Goal: Check status: Check status

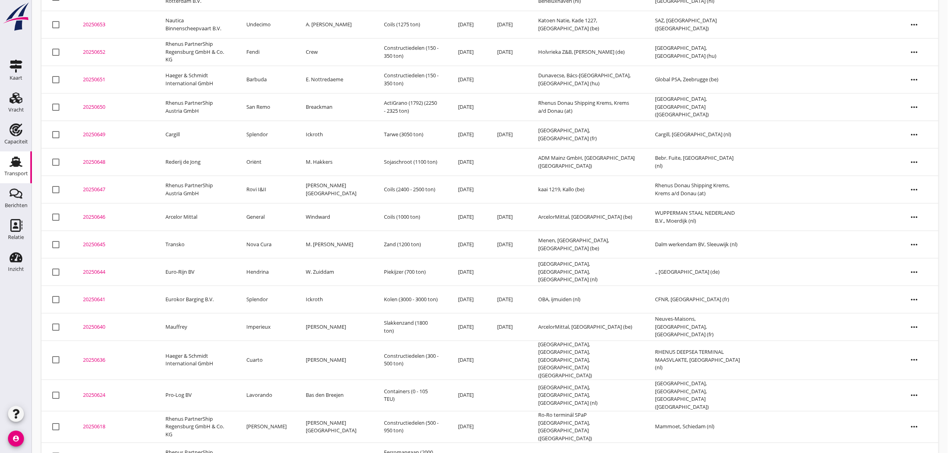
scroll to position [322, 0]
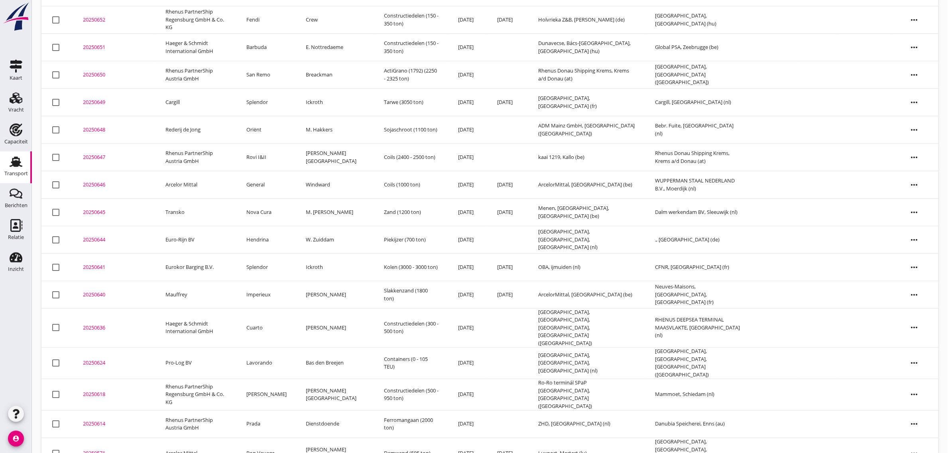
click at [233, 314] on td "Haeger & Schmidt International GmbH" at bounding box center [196, 328] width 81 height 39
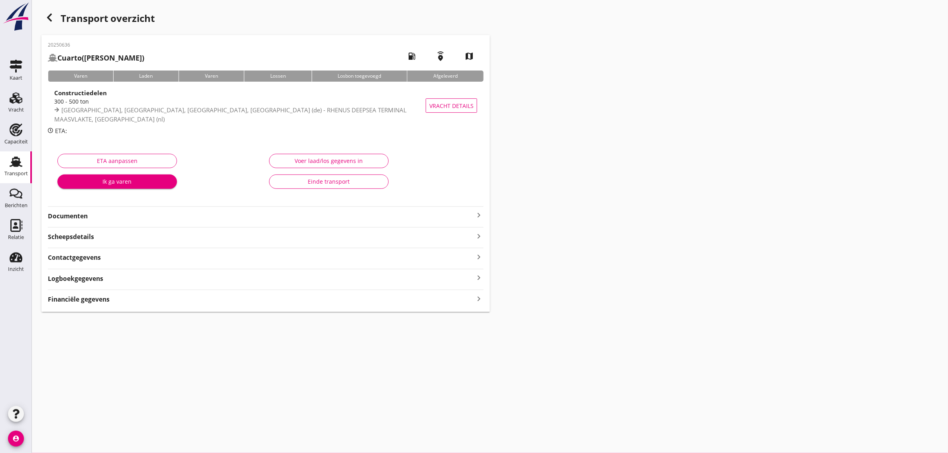
click at [326, 185] on div "Einde transport" at bounding box center [329, 181] width 106 height 8
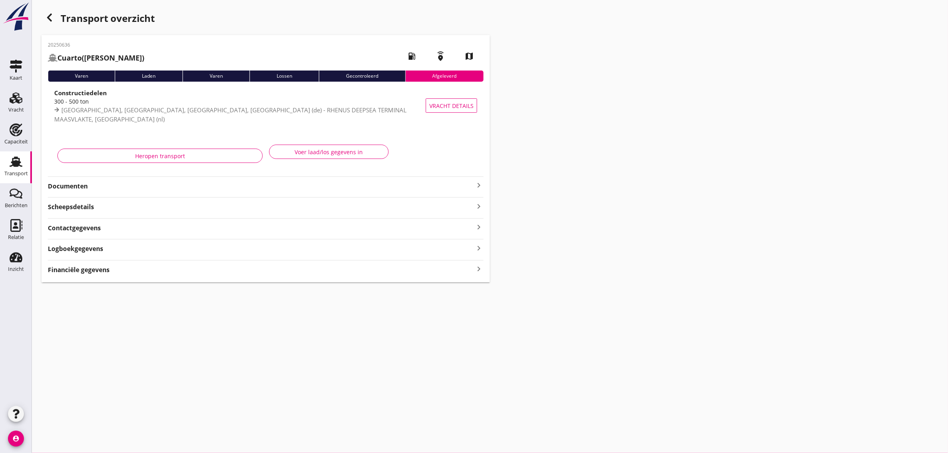
click at [48, 17] on use "button" at bounding box center [49, 18] width 5 height 8
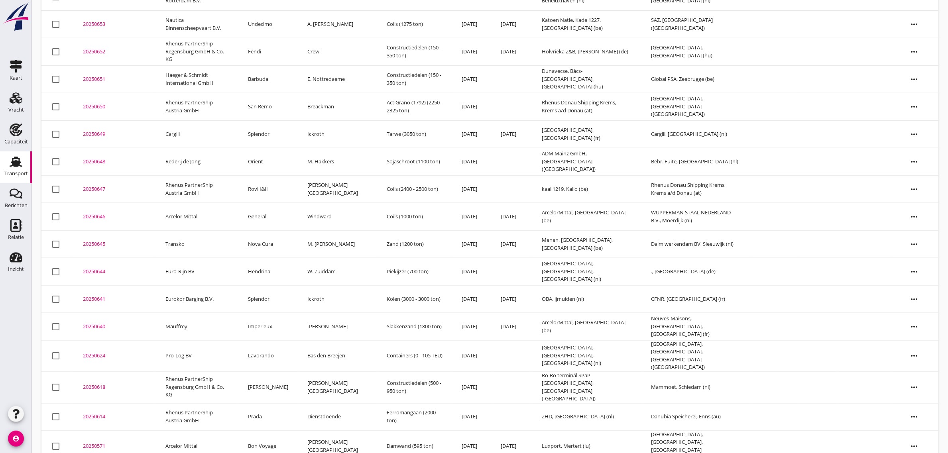
scroll to position [295, 0]
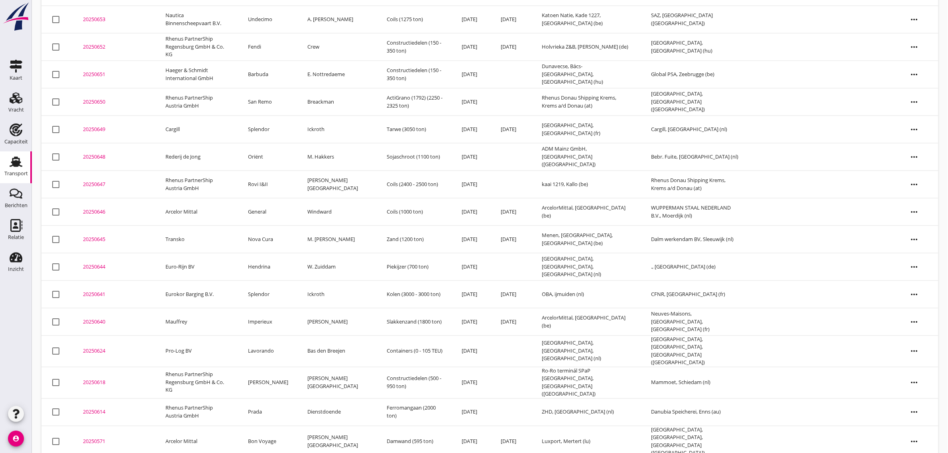
click at [190, 293] on td "Eurokor Barging B.V." at bounding box center [197, 295] width 83 height 28
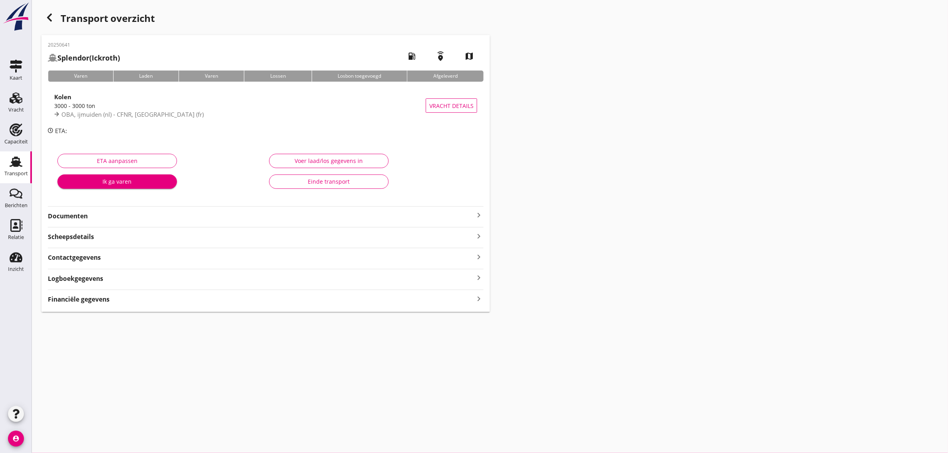
click at [344, 180] on div "Einde transport" at bounding box center [329, 181] width 106 height 8
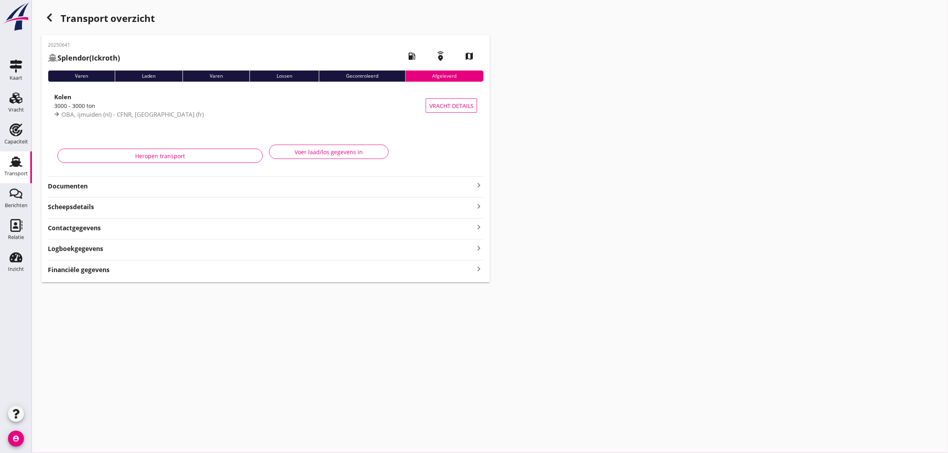
click at [46, 15] on icon "button" at bounding box center [50, 18] width 10 height 10
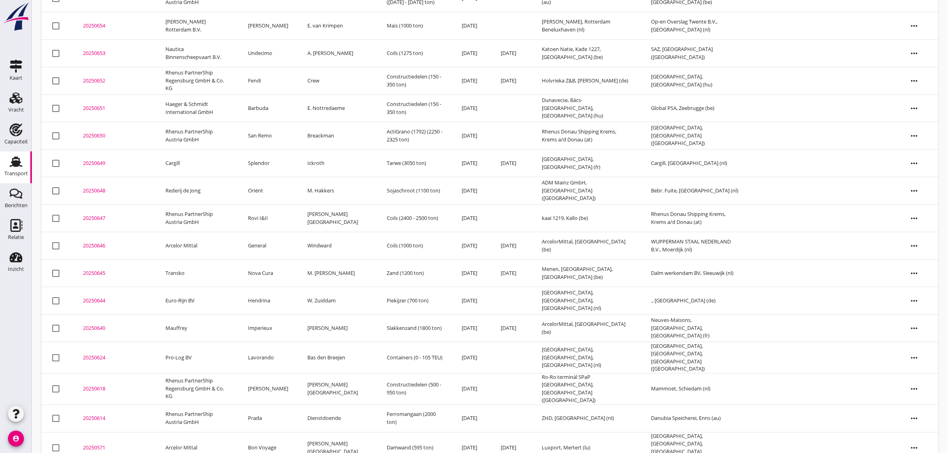
scroll to position [267, 0]
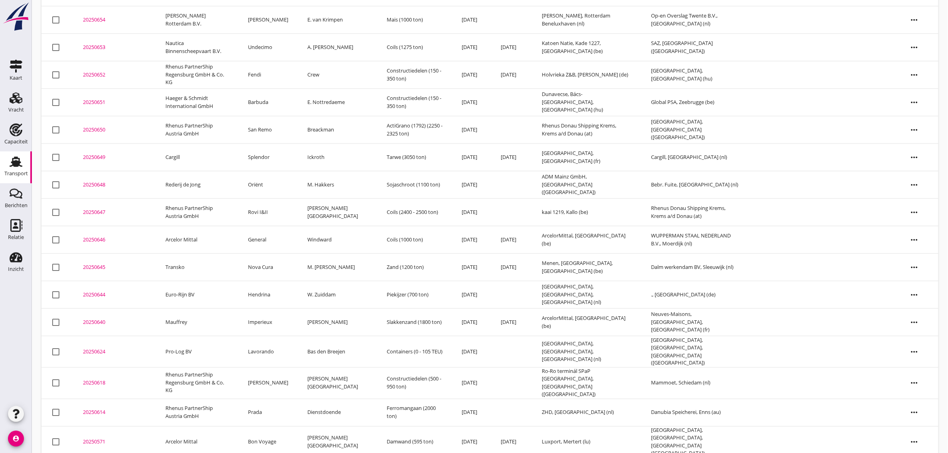
click at [281, 264] on td "Nova Cura" at bounding box center [267, 268] width 59 height 28
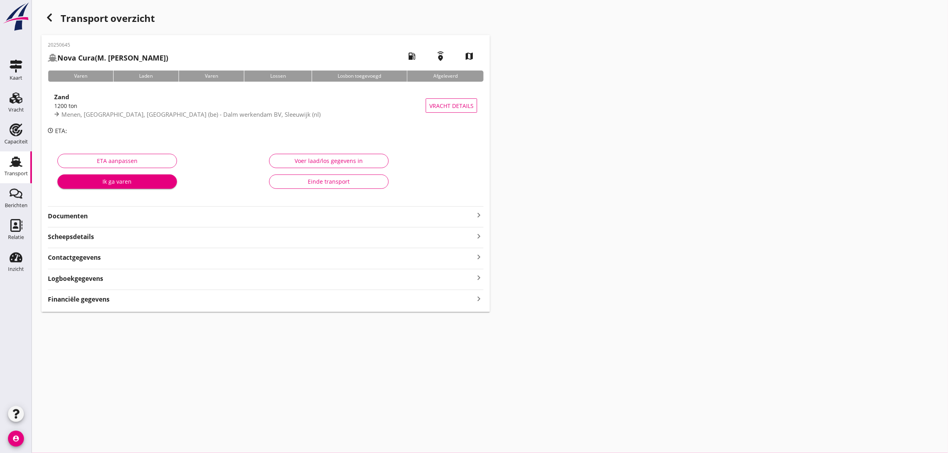
click at [318, 176] on button "Einde transport" at bounding box center [329, 182] width 120 height 14
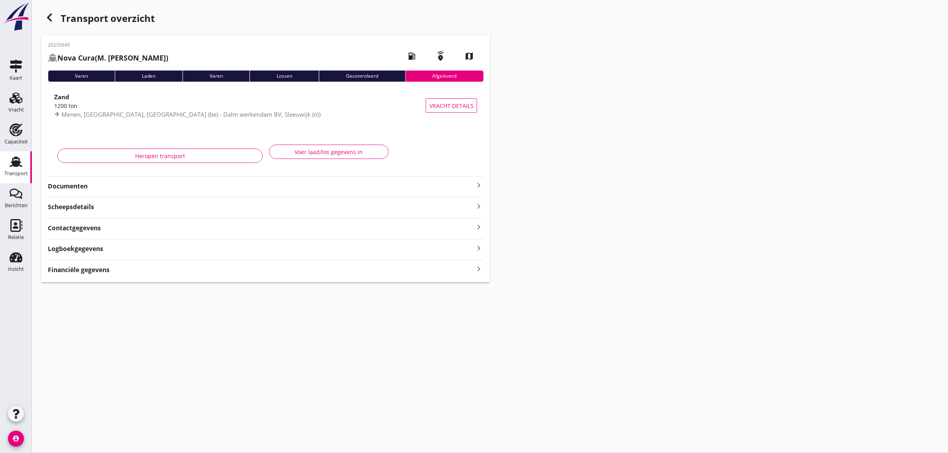
click at [47, 17] on icon "button" at bounding box center [50, 18] width 10 height 10
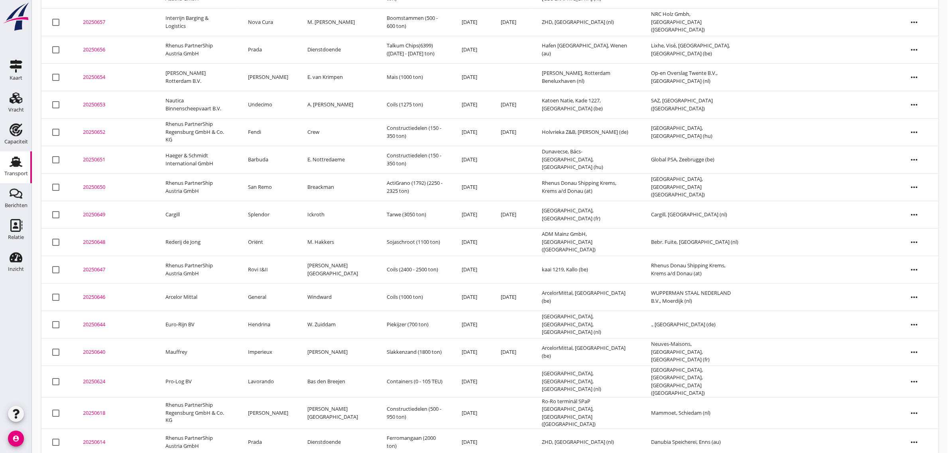
scroll to position [240, 0]
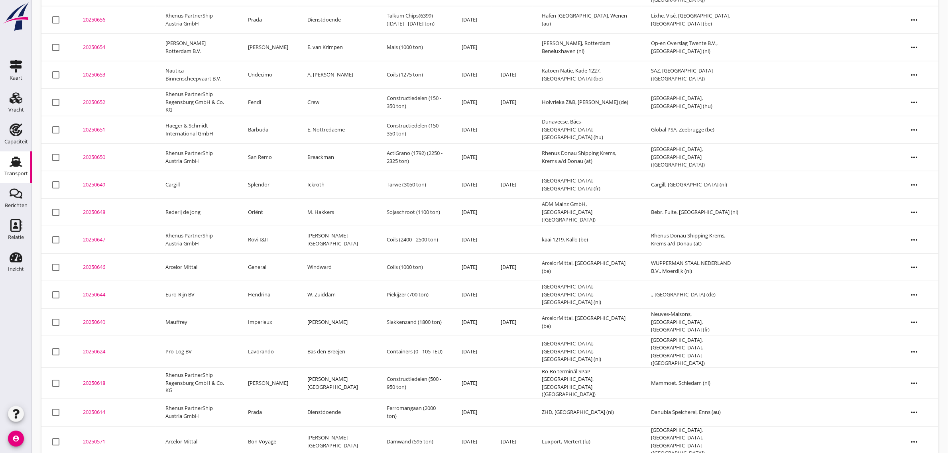
click at [269, 262] on td "General" at bounding box center [267, 268] width 59 height 28
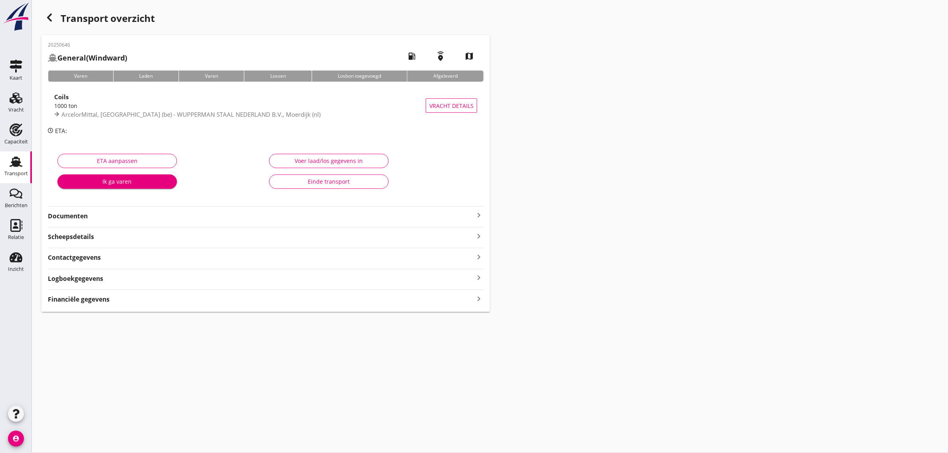
click at [288, 178] on div "Einde transport" at bounding box center [329, 181] width 106 height 8
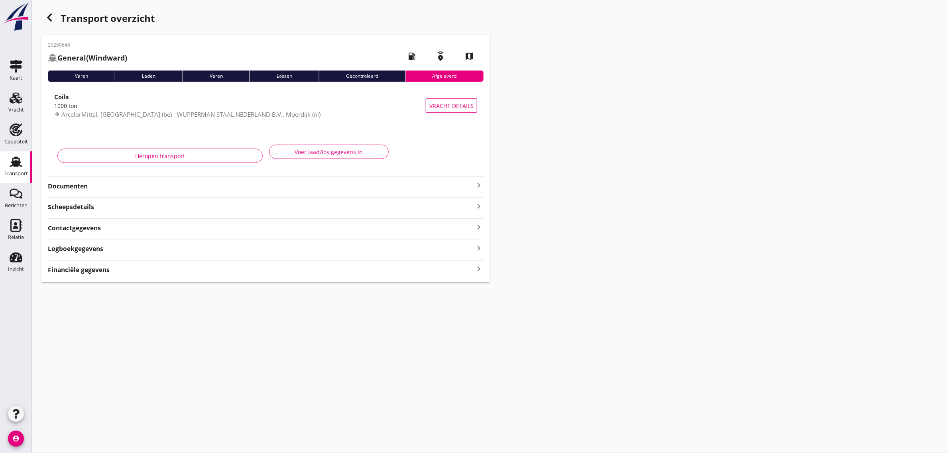
click at [48, 17] on use "button" at bounding box center [49, 18] width 5 height 8
